Goal: Navigation & Orientation: Find specific page/section

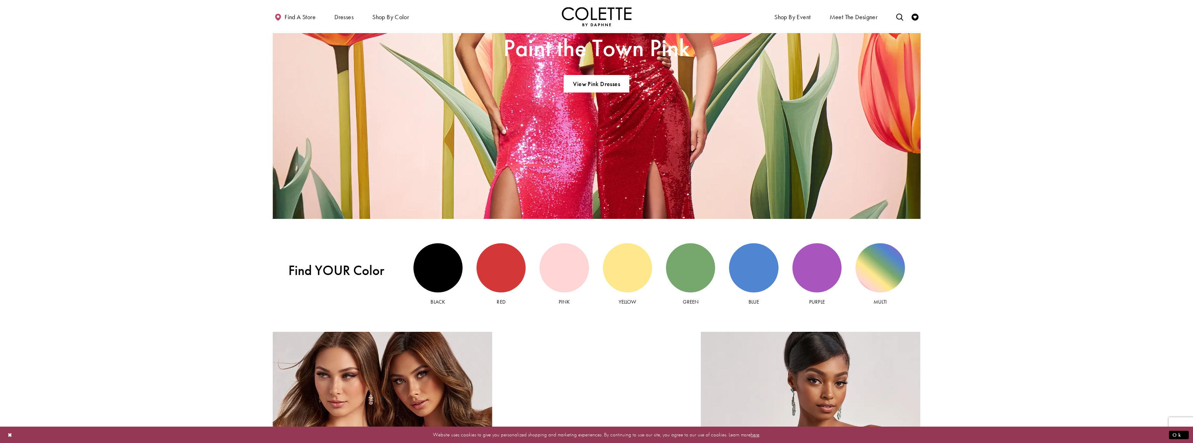
scroll to position [905, 0]
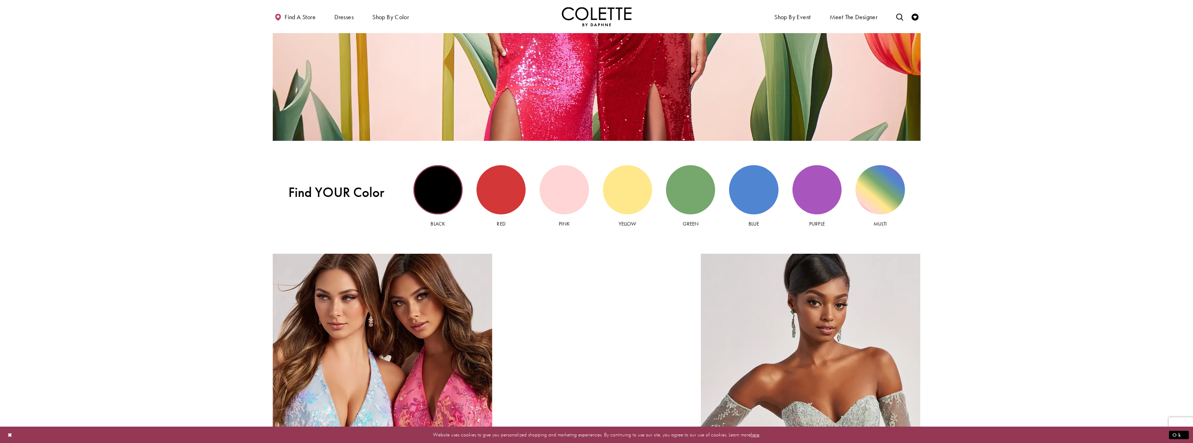
click at [444, 194] on div "Black view" at bounding box center [437, 189] width 49 height 49
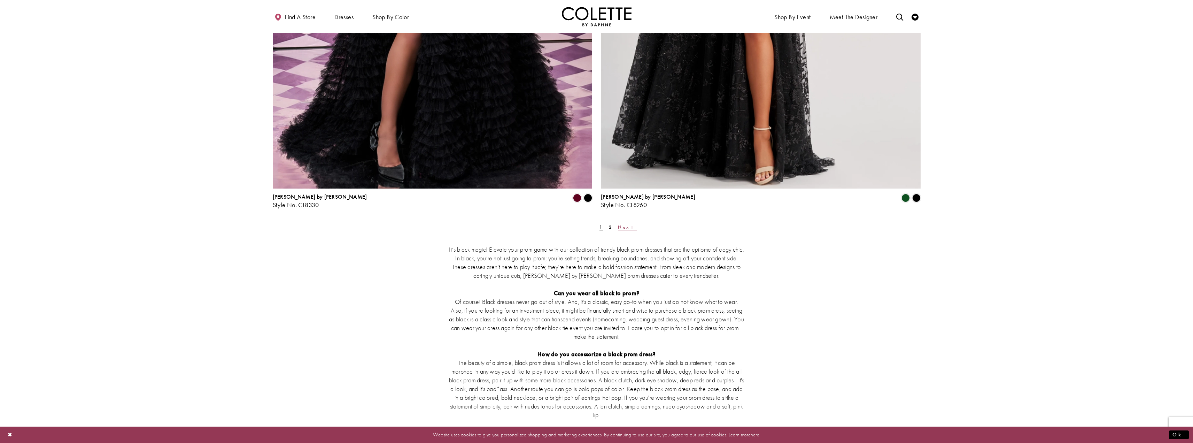
click at [618, 227] on span "Next" at bounding box center [627, 227] width 19 height 6
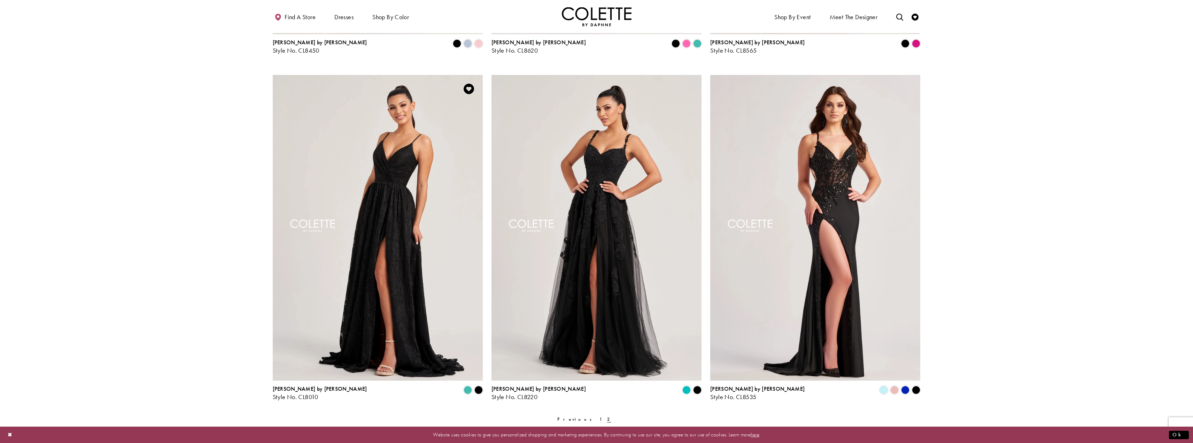
scroll to position [177, 0]
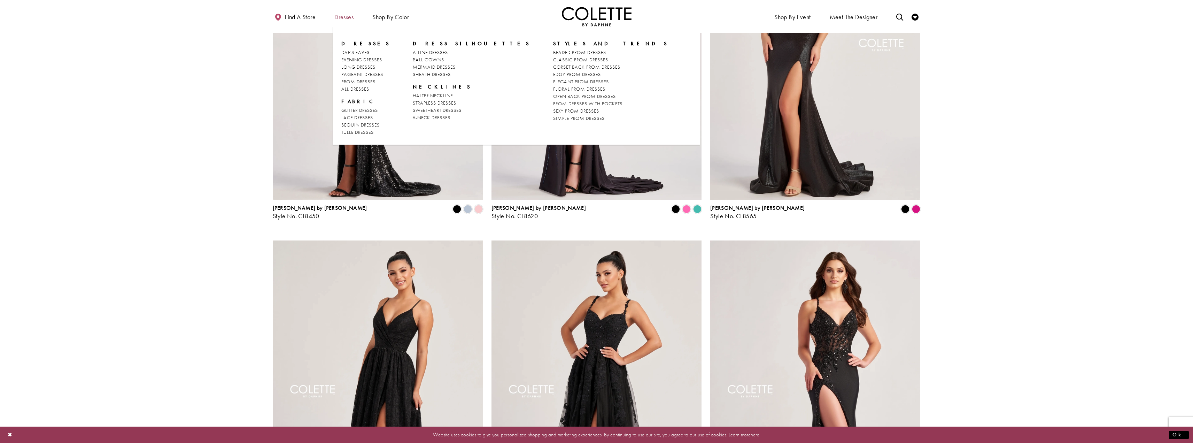
click at [344, 18] on span "Dresses" at bounding box center [343, 17] width 19 height 7
click at [419, 92] on span "HALTER NECKLINE" at bounding box center [433, 95] width 40 height 6
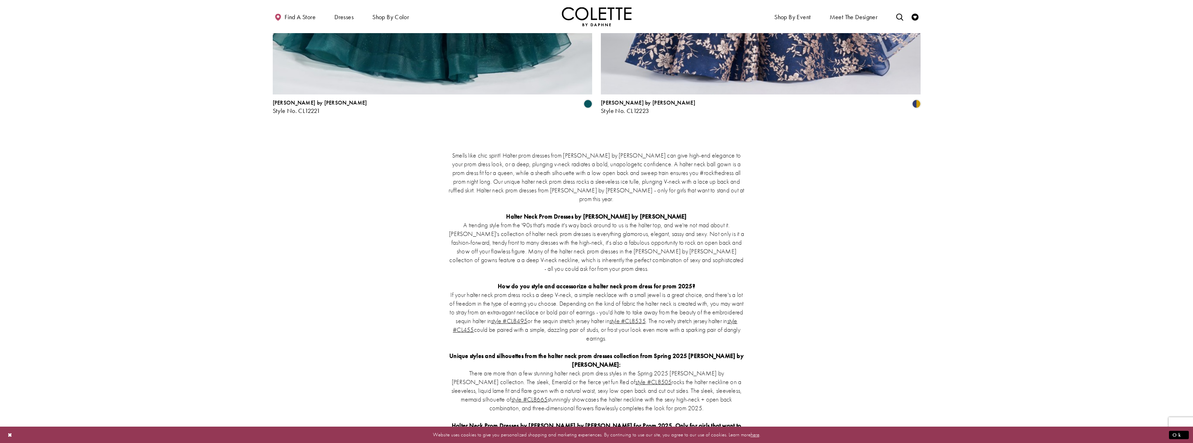
scroll to position [1642, 0]
